Goal: Task Accomplishment & Management: Manage account settings

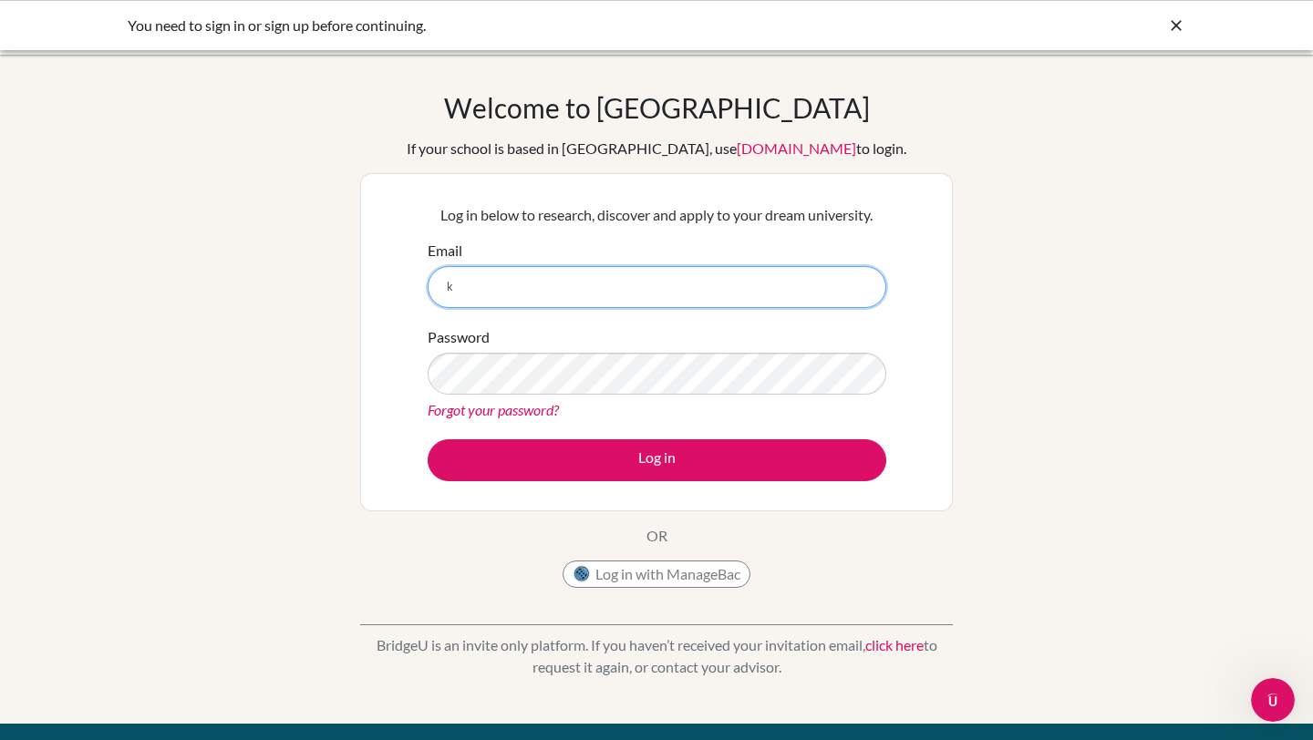
type input "keiji.celestino@tis.edu.mo"
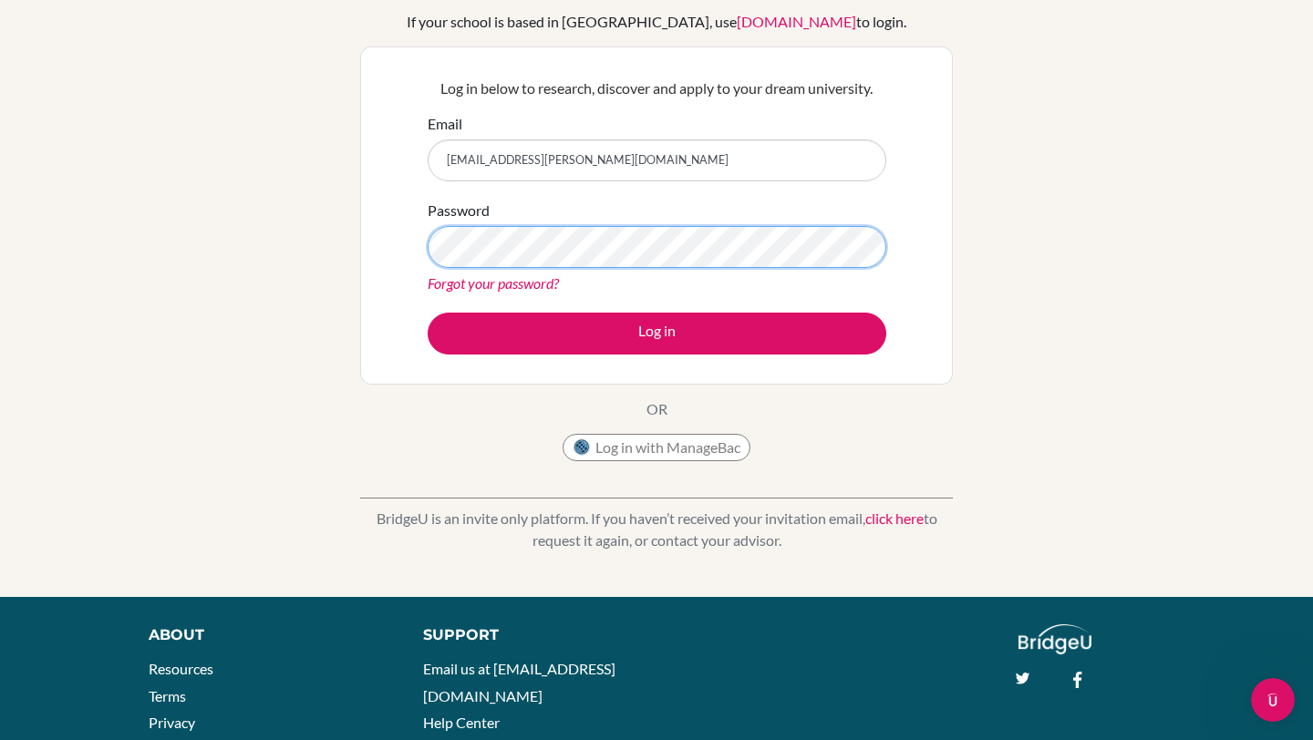
scroll to position [232, 0]
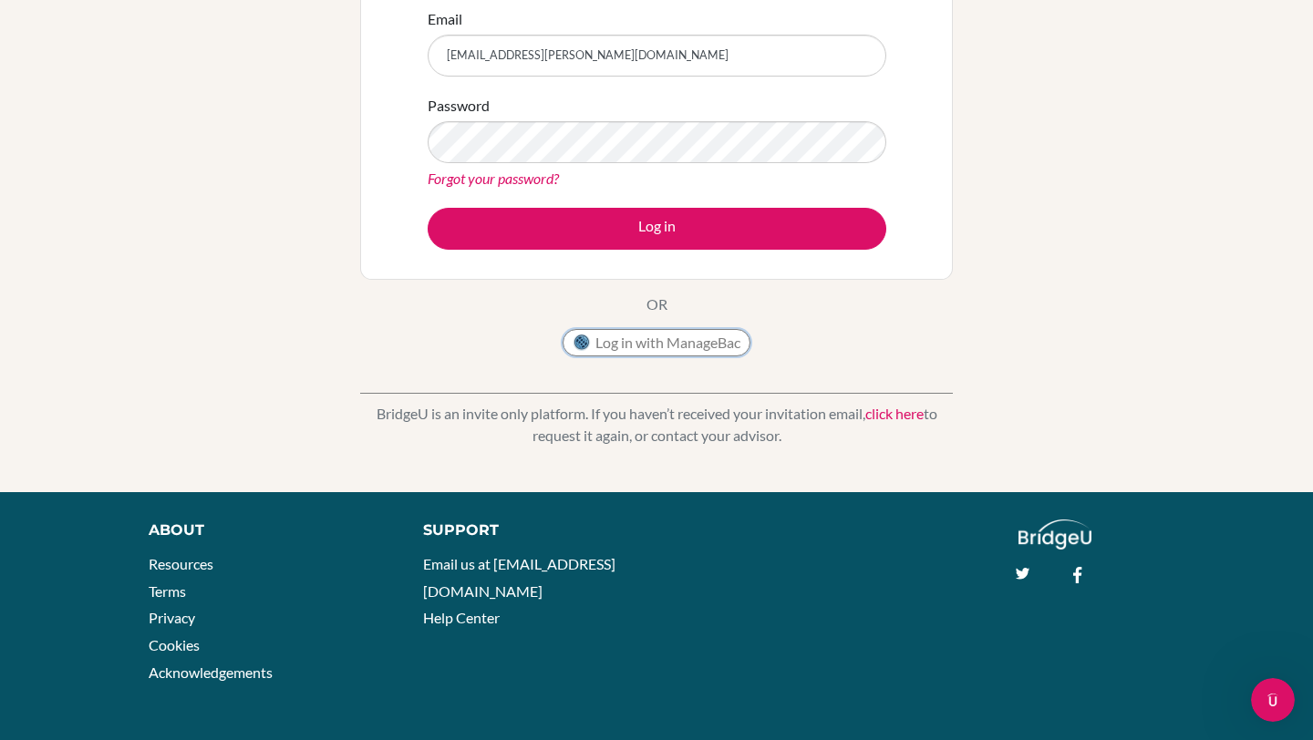
click at [656, 341] on button "Log in with ManageBac" at bounding box center [656, 342] width 188 height 27
click at [656, 350] on button "Log in with ManageBac" at bounding box center [656, 342] width 188 height 27
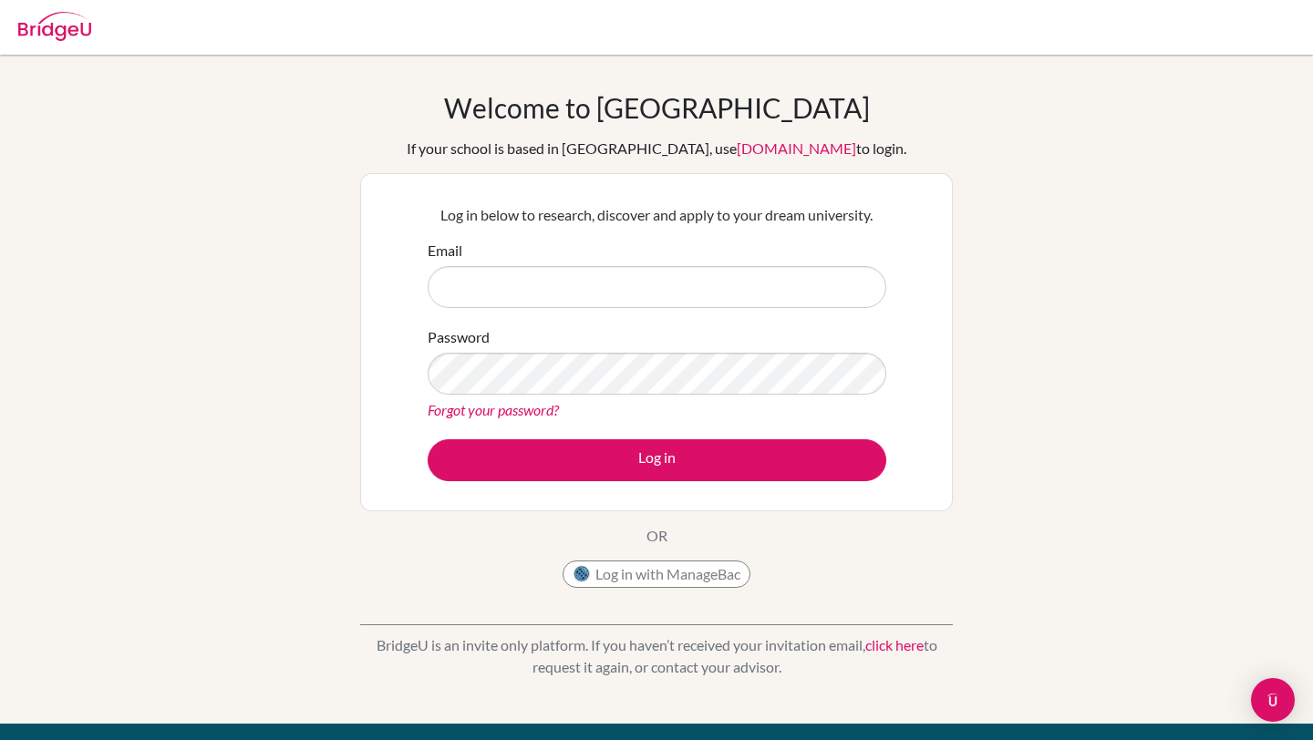
click at [697, 285] on input "Email" at bounding box center [657, 287] width 459 height 42
type input "keiji.celestino@tis.edu.mo"
click at [899, 645] on link "click here" at bounding box center [894, 644] width 58 height 17
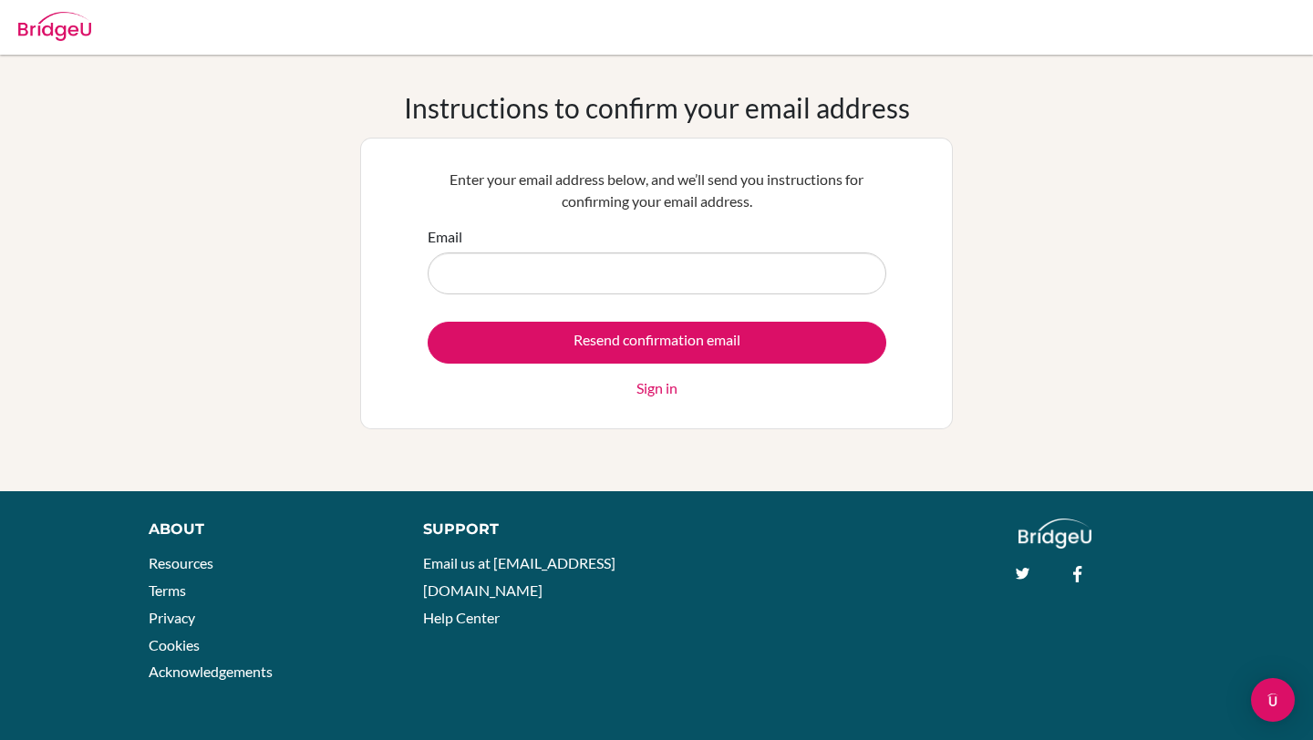
click at [723, 281] on input "Email" at bounding box center [657, 274] width 459 height 42
type input "keiji.celestino@tis.edu.mo"
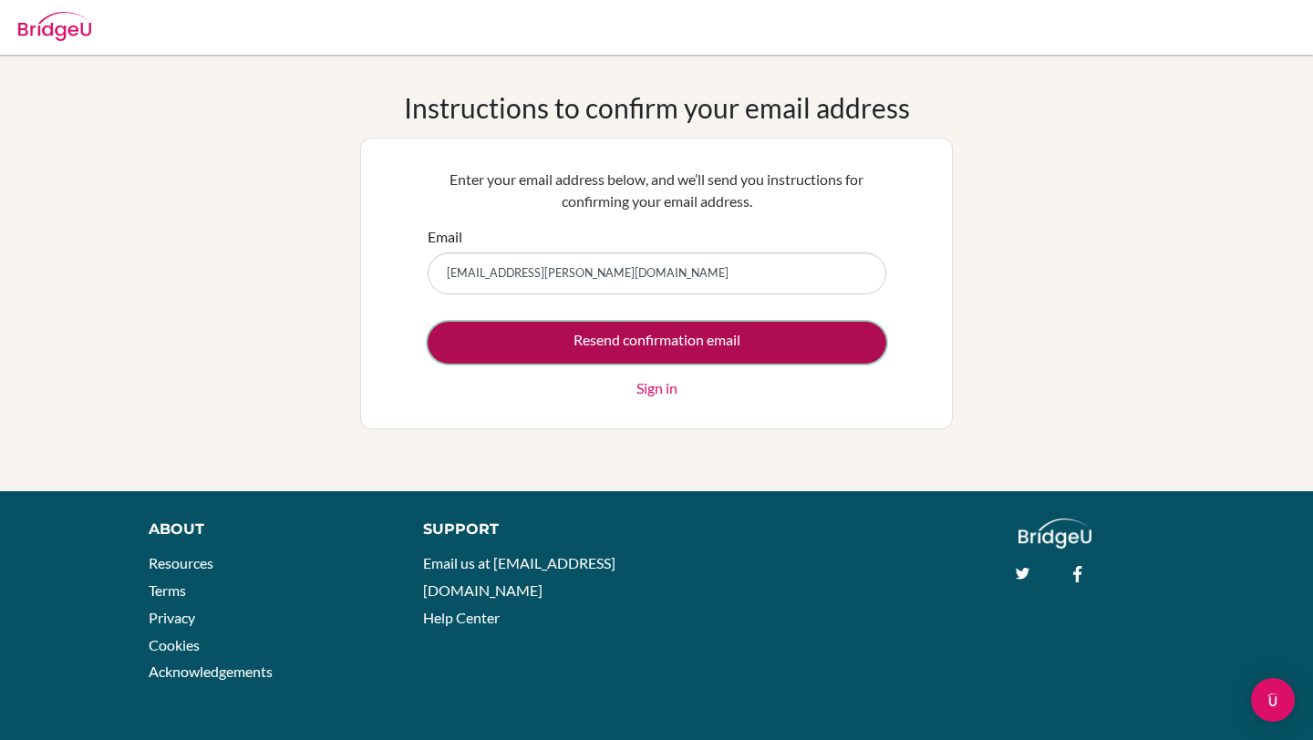
click at [679, 335] on input "Resend confirmation email" at bounding box center [657, 343] width 459 height 42
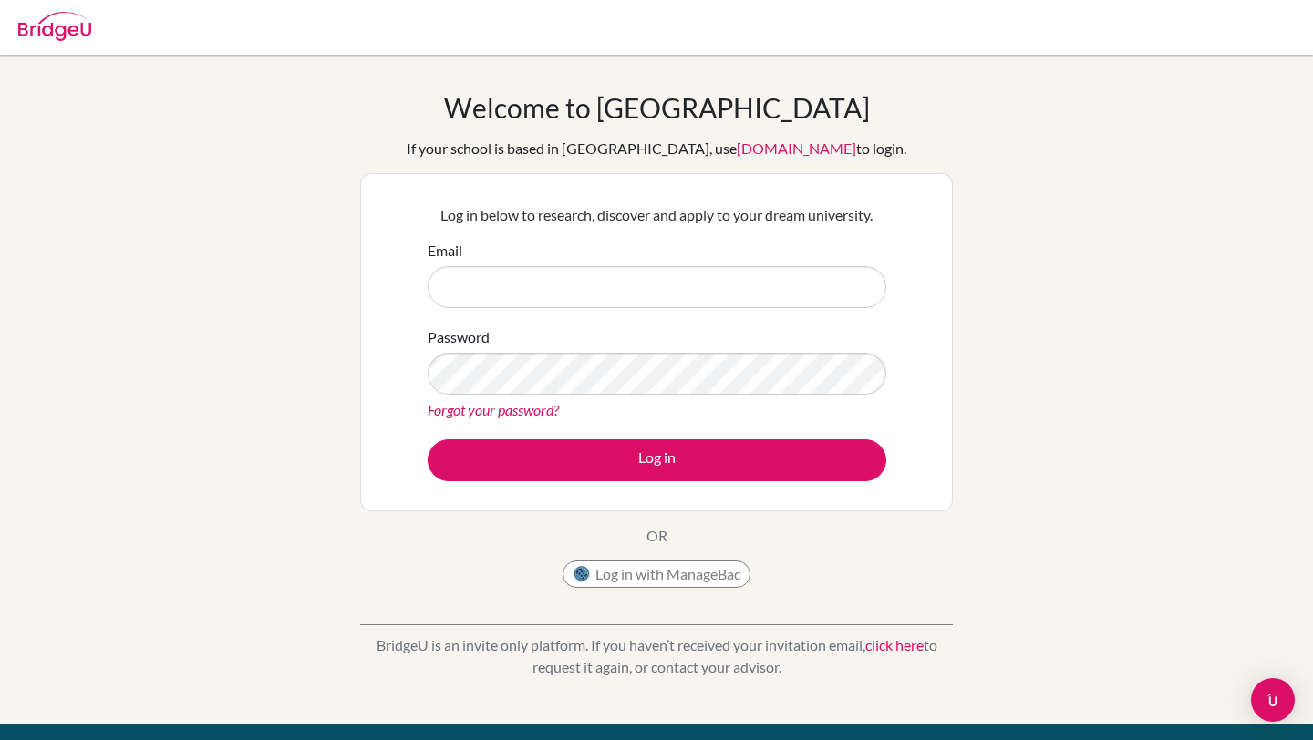
type input "[EMAIL_ADDRESS][PERSON_NAME][DOMAIN_NAME]"
click at [748, 146] on link "[DOMAIN_NAME]" at bounding box center [796, 147] width 119 height 17
